Goal: Task Accomplishment & Management: Manage account settings

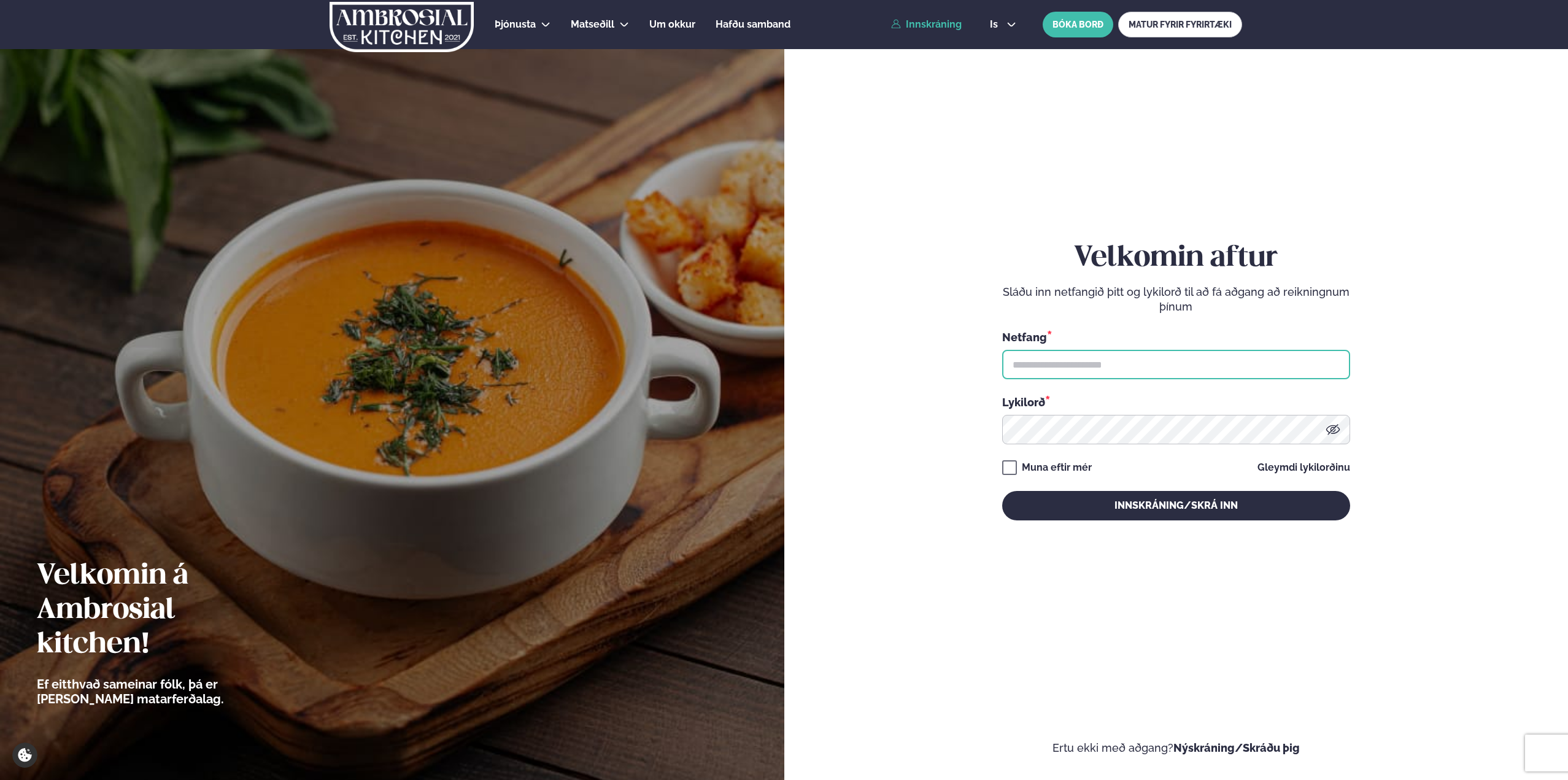
click at [1042, 357] on input "text" at bounding box center [1176, 364] width 348 height 29
type input "**********"
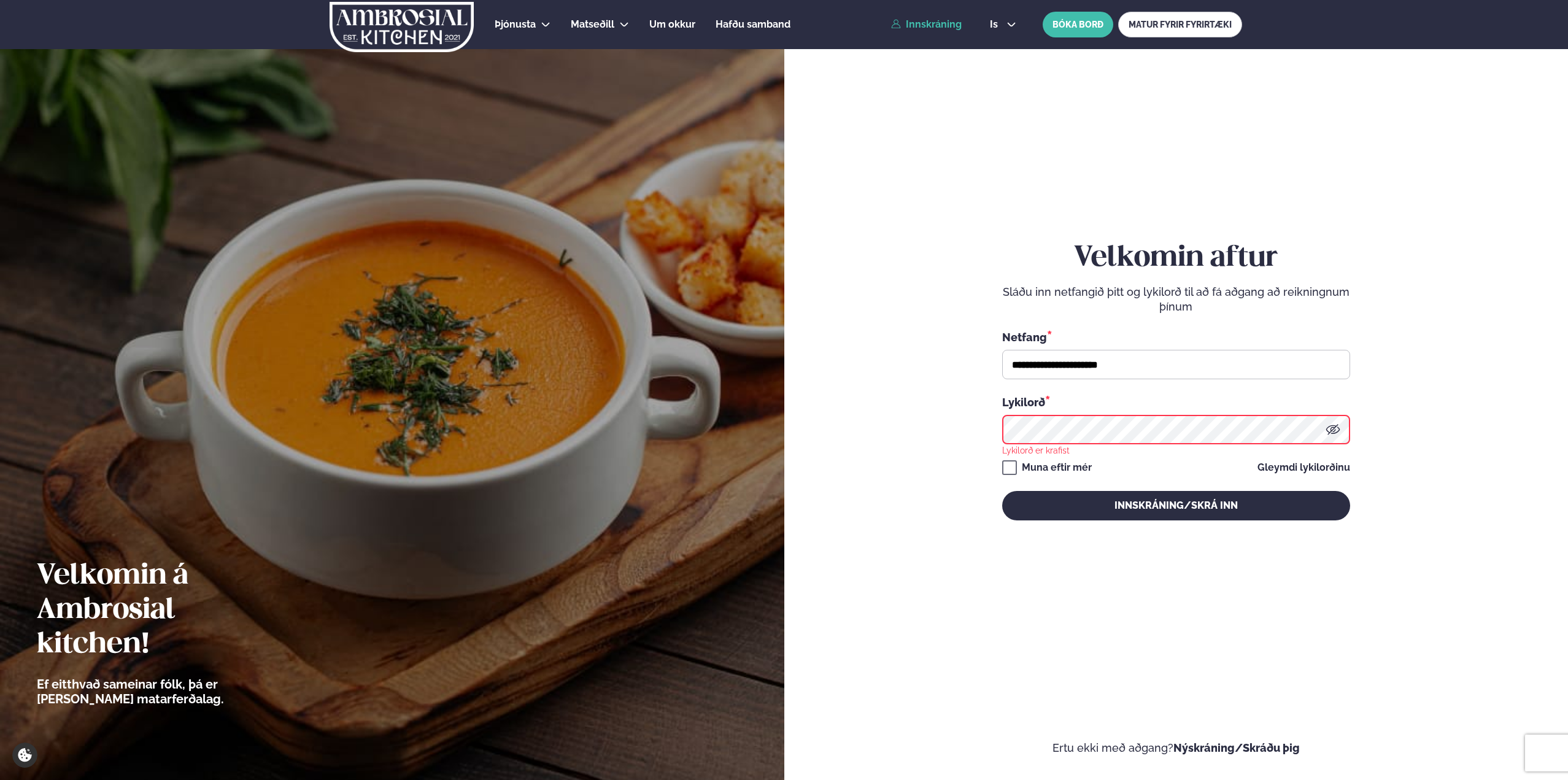
click at [1319, 435] on keeper-lock "Open Keeper Popup" at bounding box center [1315, 429] width 15 height 15
click at [1316, 431] on keeper-lock "Open Keeper Popup" at bounding box center [1315, 429] width 15 height 15
click at [1077, 468] on div "Muna eftir mér" at bounding box center [1057, 467] width 70 height 15
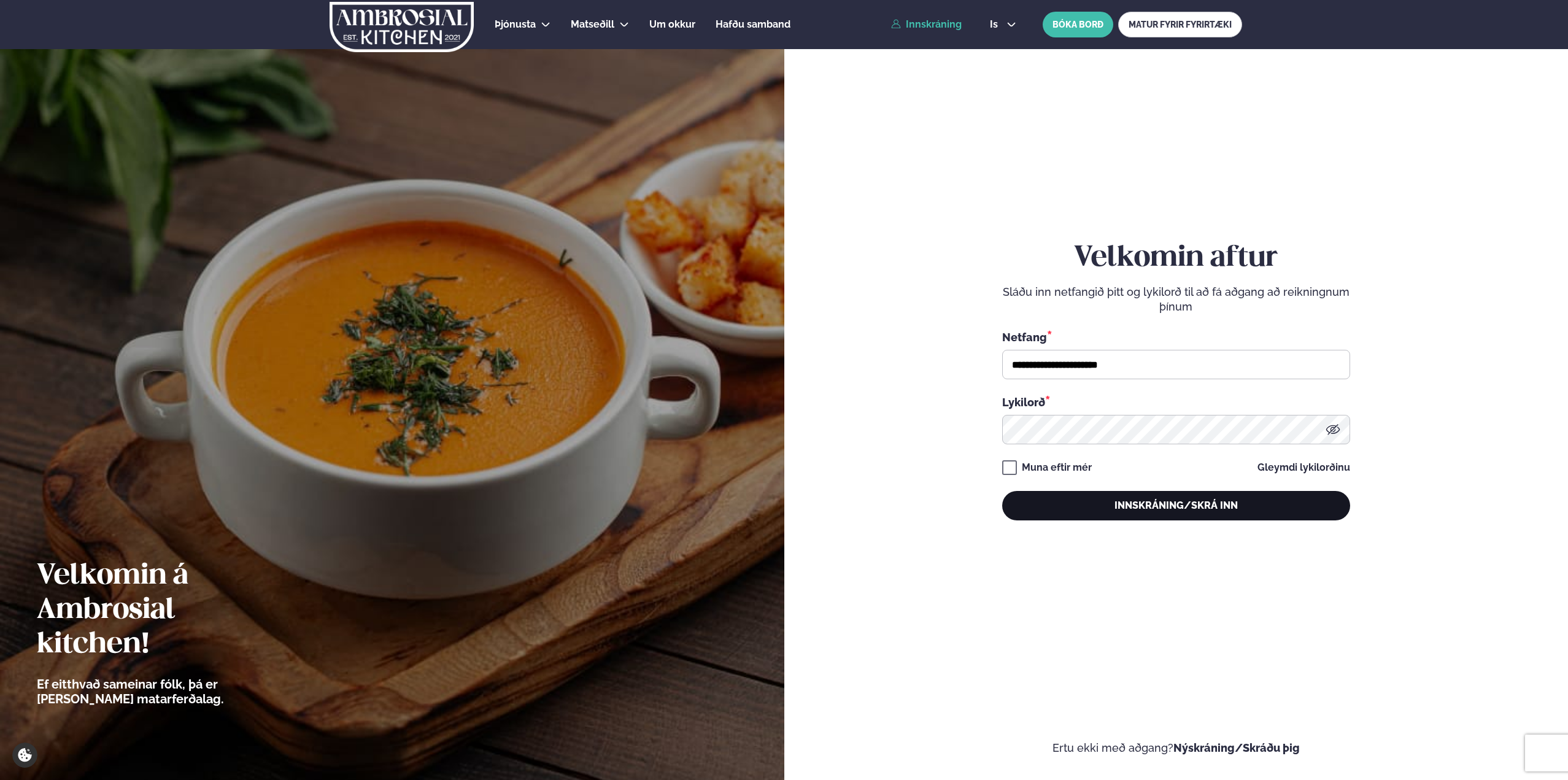
click at [1074, 515] on button "Innskráning/Skrá inn" at bounding box center [1176, 505] width 348 height 29
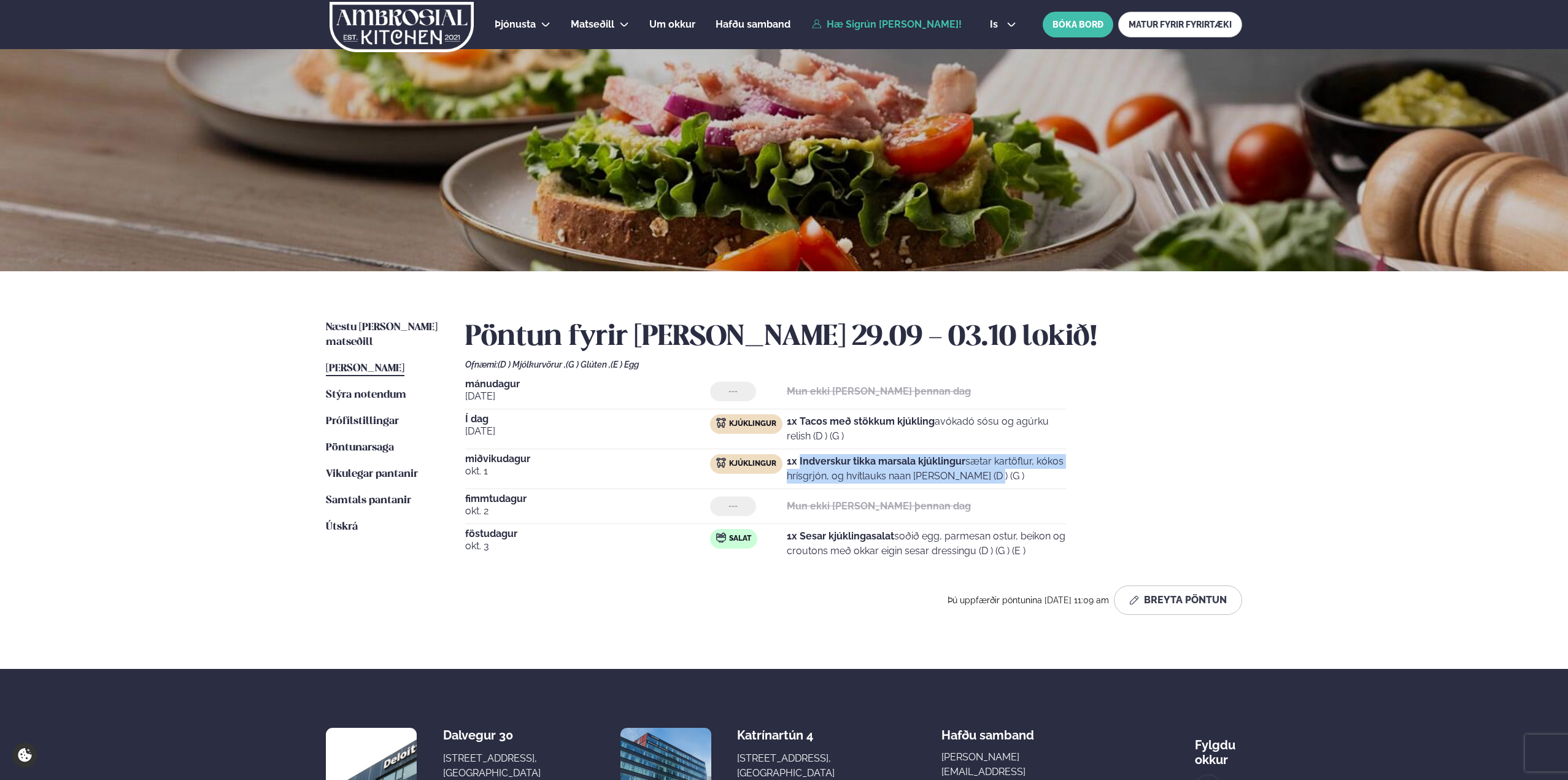
drag, startPoint x: 803, startPoint y: 461, endPoint x: 942, endPoint y: 476, distance: 140.2
click at [942, 476] on p "1x Indverskur tikka marsala kjúklingur sætar kartöflur, kókos hrísgrjón, og hví…" at bounding box center [927, 468] width 280 height 29
